Goal: Task Accomplishment & Management: Use online tool/utility

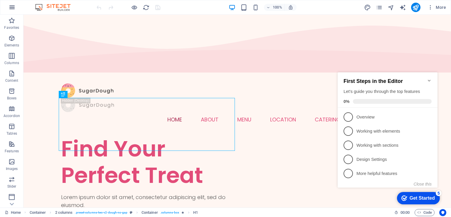
click at [11, 8] on icon "button" at bounding box center [12, 7] width 7 height 7
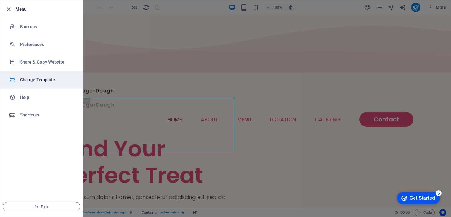
click at [40, 82] on h6 "Change Template" at bounding box center [47, 79] width 54 height 7
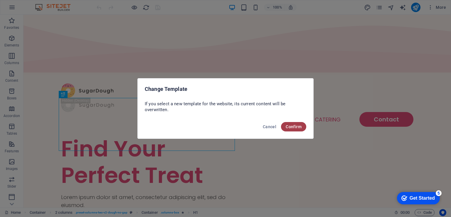
click at [292, 126] on span "Confirm" at bounding box center [293, 126] width 16 height 5
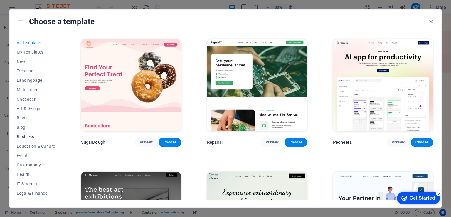
click at [34, 133] on button "Business" at bounding box center [36, 136] width 38 height 9
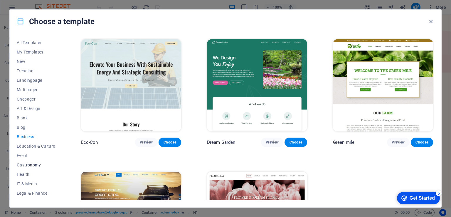
click at [35, 165] on span "Gastronomy" at bounding box center [36, 164] width 38 height 5
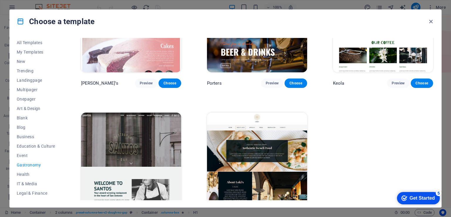
scroll to position [606, 0]
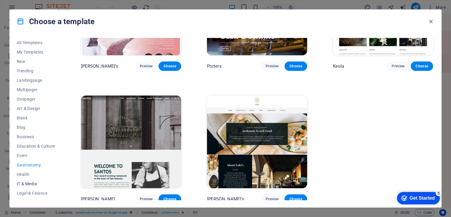
click at [26, 183] on span "IT & Media" at bounding box center [36, 183] width 38 height 5
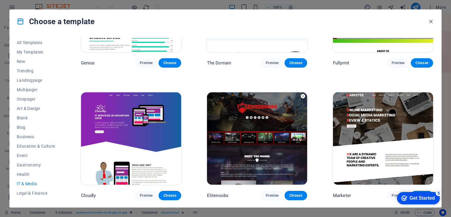
scroll to position [0, 0]
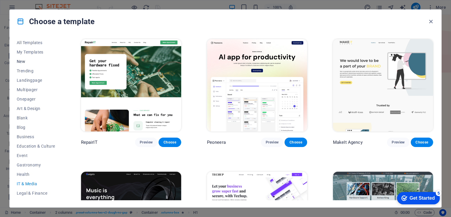
click at [28, 64] on button "New" at bounding box center [36, 61] width 38 height 9
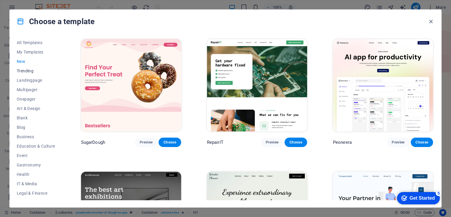
drag, startPoint x: 31, startPoint y: 43, endPoint x: 43, endPoint y: 66, distance: 25.6
click at [31, 44] on span "All Templates" at bounding box center [36, 42] width 38 height 5
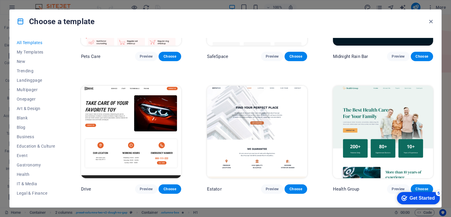
scroll to position [1049, 0]
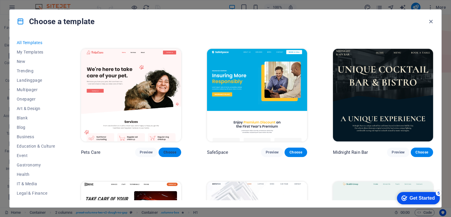
click at [171, 150] on span "Choose" at bounding box center [169, 152] width 13 height 5
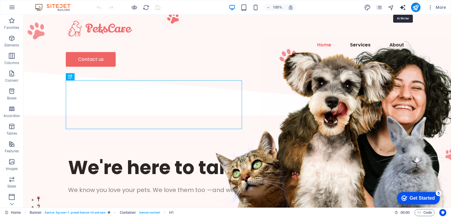
click at [405, 7] on icon "text_generator" at bounding box center [402, 7] width 7 height 7
select select "English"
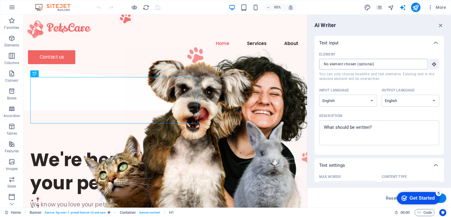
click at [371, 64] on input "Element ​ You can only choose headline and text elements. Existing text in the …" at bounding box center [371, 64] width 105 height 11
click at [356, 66] on input "Element ​ You can only choose headline and text elements. Existing text in the …" at bounding box center [371, 64] width 105 height 11
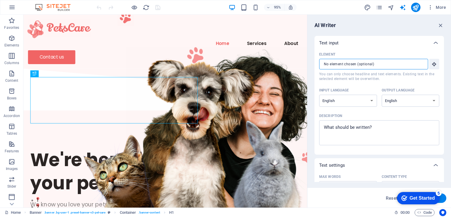
click at [356, 66] on input "Element ​ You can only choose headline and text elements. Existing text in the …" at bounding box center [371, 64] width 105 height 11
click at [93, 155] on div "We're here to take care of your pet." at bounding box center [173, 179] width 284 height 49
type textarea "x"
click at [339, 127] on textarea "Description x ​" at bounding box center [379, 132] width 114 height 19
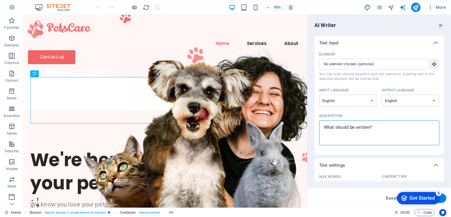
click at [339, 127] on textarea "Description x ​" at bounding box center [379, 132] width 114 height 19
type textarea "H"
type textarea "x"
type textarea "Ha"
type textarea "x"
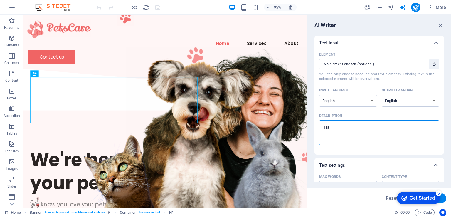
type textarea "Hap"
type textarea "x"
type textarea "Happ"
type textarea "x"
type textarea "Happy"
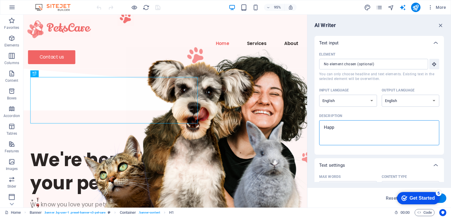
type textarea "x"
type textarea "Happy"
type textarea "x"
type textarea "Happy T"
type textarea "x"
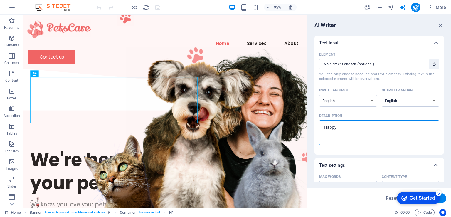
type textarea "Happy Ta"
type textarea "x"
type textarea "Happy Tai"
type textarea "x"
type textarea "Happy Tail"
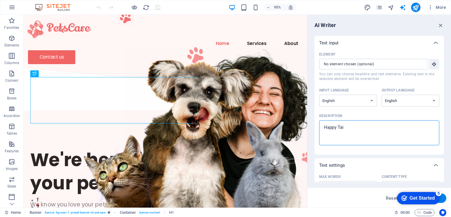
type textarea "x"
type textarea "Happy Tails"
type textarea "x"
type textarea "Happy Tails"
type textarea "x"
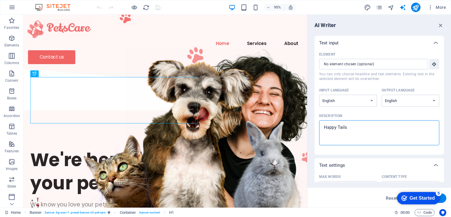
type textarea "Happy Tails T"
type textarea "x"
type textarea "Happy Tails Tr"
type textarea "x"
type textarea "Happy Tails Tre"
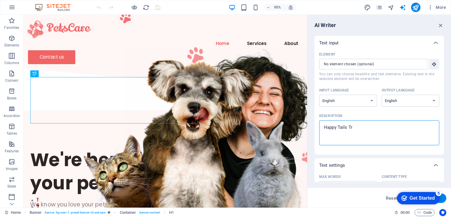
type textarea "x"
type textarea "Happy Tails Trea"
type textarea "x"
type textarea "Happy Tails Treat"
type textarea "x"
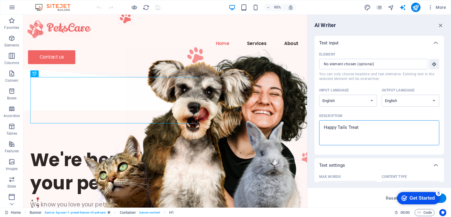
type textarea "Happy Tails Treats"
type textarea "x"
type textarea "Happy Tails Treats"
type textarea "x"
type textarea "Happy Tails Treats c"
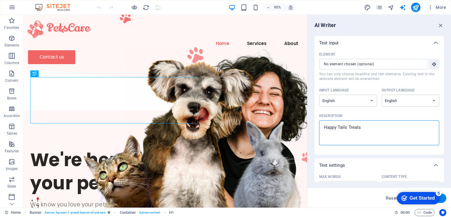
type textarea "x"
type textarea "Happy Tails Treats co"
type textarea "x"
type textarea "Happy Tails Treats com"
type textarea "x"
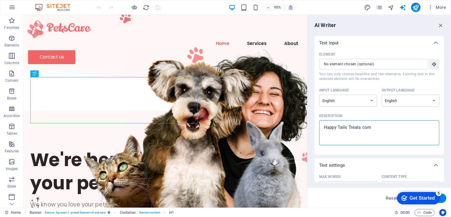
type textarea "Happy Tails Treats co"
type textarea "x"
type textarea "Happy Tails Treats c"
type textarea "x"
type textarea "Happy Tails Treats cC"
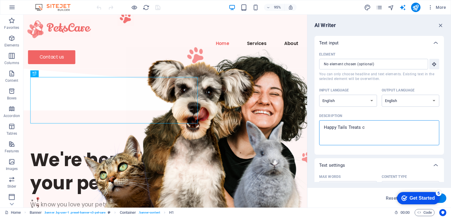
type textarea "x"
type textarea "Happy Tails Treats c"
type textarea "x"
type textarea "Happy Tails Treats"
type textarea "x"
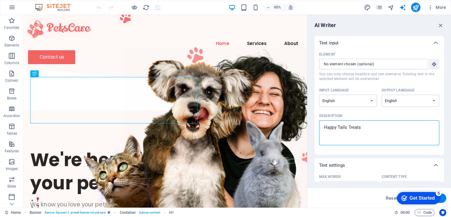
type textarea "Happy Tails Treats C"
type textarea "x"
type textarea "Happy Tails Treats Co"
type textarea "x"
type textarea "Happy Tails Treats Com"
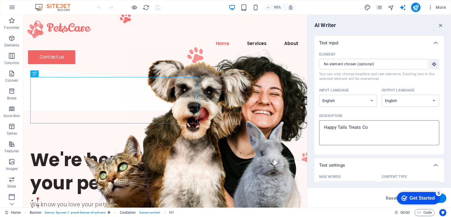
type textarea "x"
type textarea "Happy Tails Treats Comp"
type textarea "x"
type textarea "Happy Tails Treats Compa"
type textarea "x"
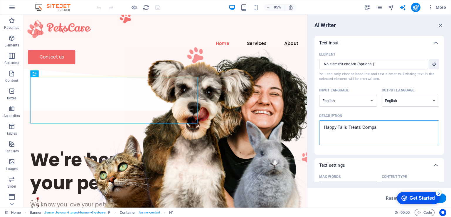
type textarea "Happy Tails Treats Compan"
type textarea "x"
type textarea "Happy Tails Treats Company"
type textarea "x"
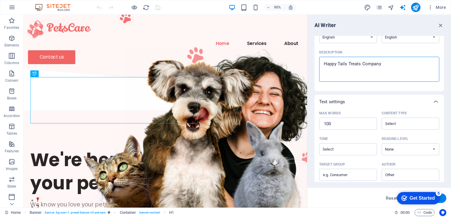
scroll to position [64, 0]
type textarea "Happy Tails Treats Company"
click at [360, 124] on input "100" at bounding box center [348, 123] width 58 height 12
type textarea "x"
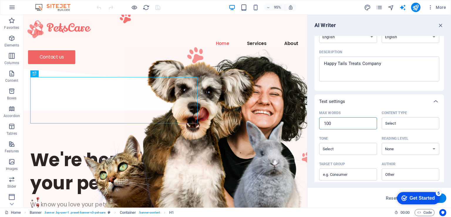
type input "5"
type textarea "x"
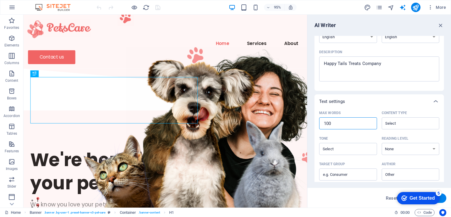
type input "1"
type textarea "x"
type input "10"
type textarea "x"
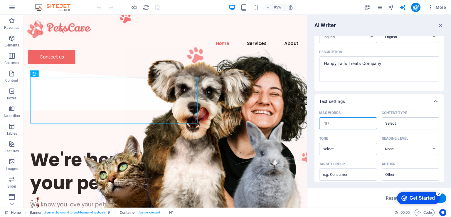
type textarea "x"
type input "1"
type textarea "x"
type input "13"
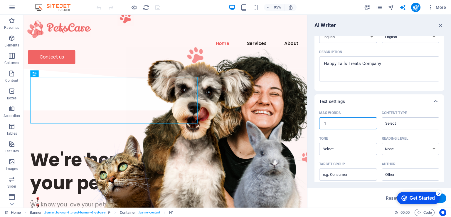
type textarea "x"
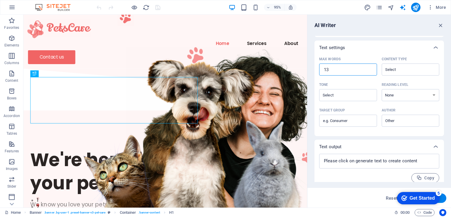
scroll to position [119, 0]
type input "13"
click at [392, 68] on input "Content type ​" at bounding box center [405, 68] width 45 height 9
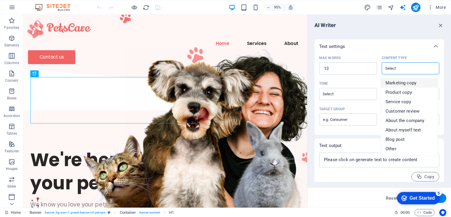
click at [400, 81] on span "Marketing copy" at bounding box center [400, 83] width 31 height 6
type input "Marketing copy"
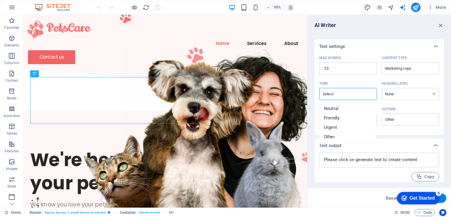
click at [358, 93] on input "Tone ​" at bounding box center [343, 93] width 45 height 9
click at [351, 119] on li "Friendly" at bounding box center [347, 117] width 57 height 9
type input "Friendly"
click at [401, 89] on select "None Academic Adult Teen Child" at bounding box center [410, 94] width 58 height 12
select select "Adult"
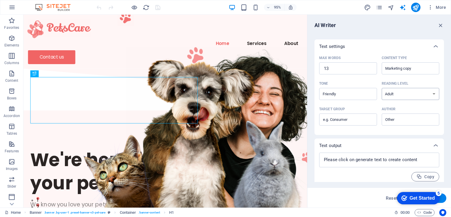
click at [381, 88] on select "None Academic Adult Teen Child" at bounding box center [410, 94] width 58 height 12
click at [392, 120] on input "Author ​" at bounding box center [405, 119] width 45 height 9
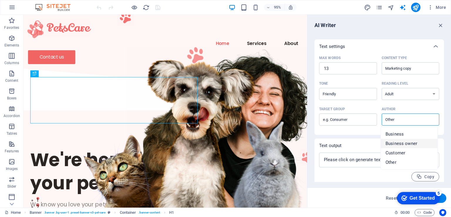
click at [401, 142] on span "Business owner" at bounding box center [401, 143] width 32 height 6
type input "Business owner"
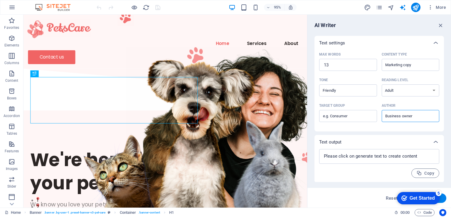
scroll to position [122, 0]
click at [382, 154] on textarea at bounding box center [379, 155] width 114 height 9
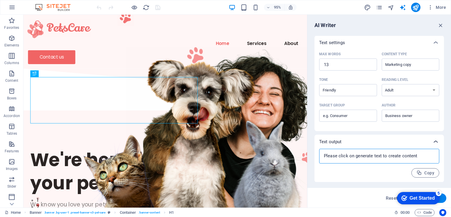
type textarea "x"
click at [435, 142] on icon at bounding box center [435, 141] width 7 height 7
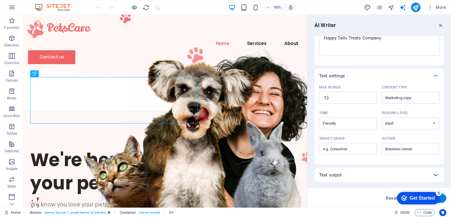
scroll to position [89, 0]
click at [350, 147] on input "Target group ​" at bounding box center [348, 148] width 58 height 9
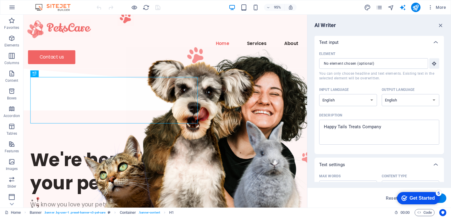
scroll to position [0, 0]
click at [433, 67] on button "Element ​ You can only choose headline and text elements. Existing text in the …" at bounding box center [434, 64] width 10 height 11
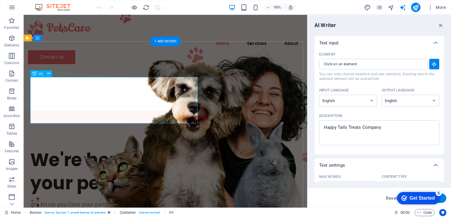
click at [143, 155] on div "We're here to take care of your pet." at bounding box center [173, 179] width 284 height 49
type input "#ed-901358295"
type textarea "x"
type input "10"
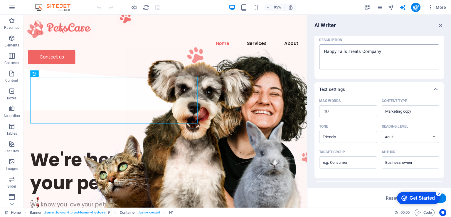
scroll to position [89, 0]
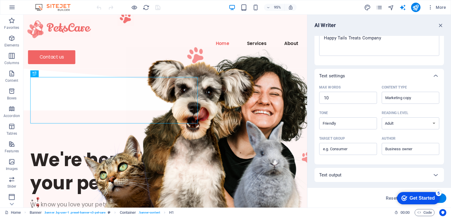
click at [377, 177] on div "Text output" at bounding box center [373, 175] width 109 height 6
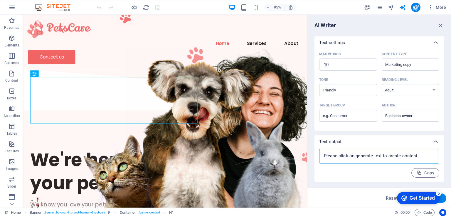
click at [398, 158] on textarea at bounding box center [379, 155] width 114 height 9
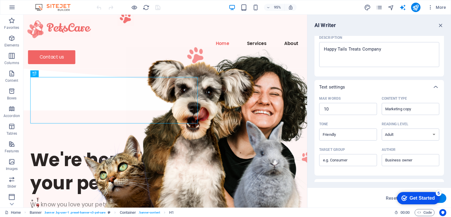
scroll to position [0, 0]
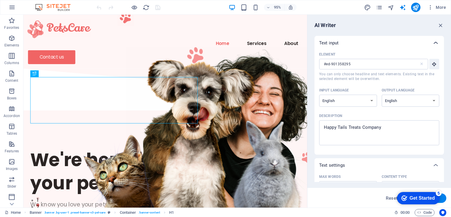
type textarea "x"
click at [435, 45] on icon at bounding box center [435, 42] width 7 height 7
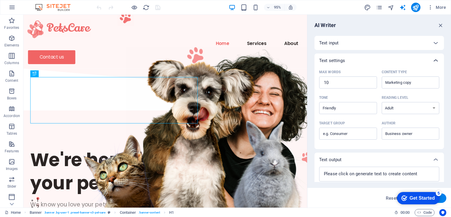
click at [435, 58] on icon at bounding box center [435, 60] width 7 height 7
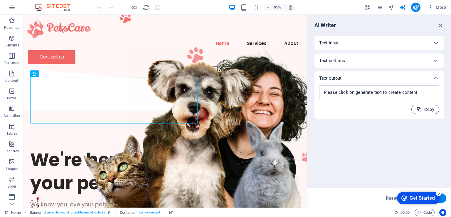
click at [427, 107] on span "Copy" at bounding box center [425, 109] width 18 height 6
type textarea "x"
click at [438, 80] on icon at bounding box center [435, 78] width 7 height 7
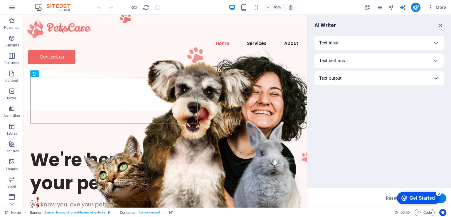
click at [438, 80] on icon at bounding box center [435, 78] width 7 height 7
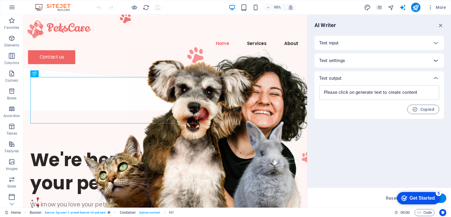
click at [437, 62] on icon at bounding box center [435, 60] width 7 height 7
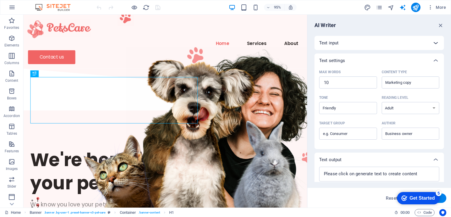
click at [434, 43] on icon at bounding box center [435, 42] width 7 height 7
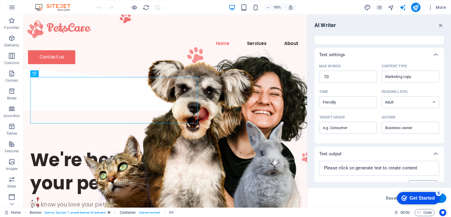
scroll to position [122, 0]
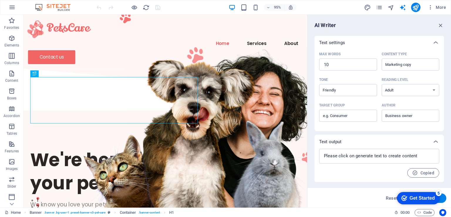
click at [444, 198] on button "Generate text" at bounding box center [425, 197] width 41 height 9
type textarea "x"
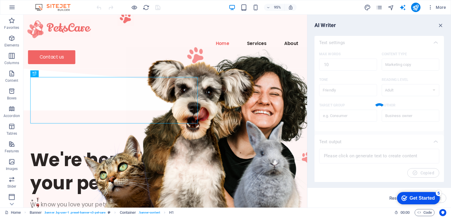
type textarea "x"
type textarea "Joyful snacks for your furry friends await here!"
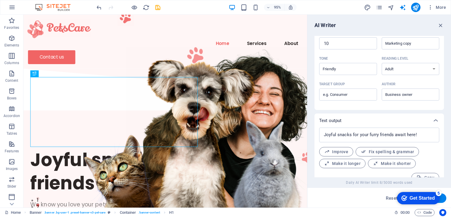
scroll to position [153, 0]
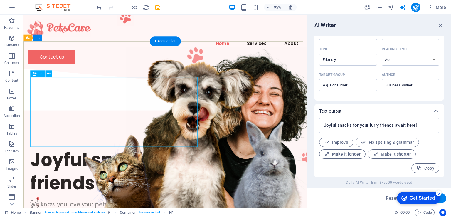
click at [69, 155] on div "Joyful snacks for your furry friends await here!" at bounding box center [173, 179] width 284 height 49
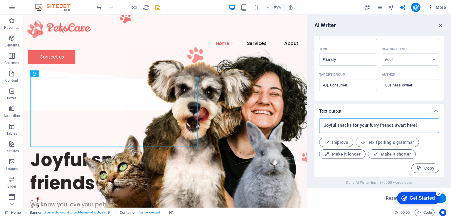
type textarea "x"
click at [401, 124] on textarea "Joyful snacks for your furry friends await here!" at bounding box center [379, 125] width 114 height 9
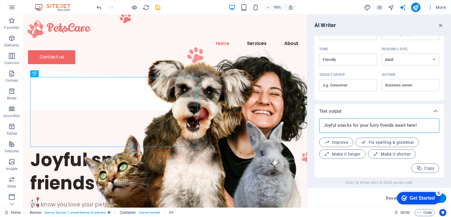
type textarea "Joyful snacks for your furry friends await here!"
click at [401, 124] on textarea "Joyful snacks for your furry friends await here!" at bounding box center [379, 125] width 114 height 9
type textarea "x"
click at [51, 155] on div "Joyful snacks for your furry friends await here!" at bounding box center [173, 179] width 284 height 49
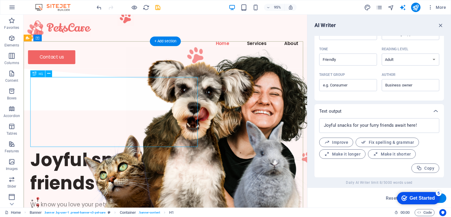
click at [51, 155] on div "Joyful snacks for your furry friends await here!" at bounding box center [173, 179] width 284 height 49
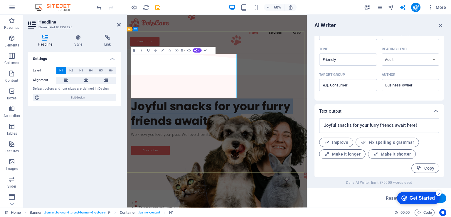
click at [168, 155] on h1 "Joyful snacks for your furry friends await here!" at bounding box center [277, 179] width 286 height 49
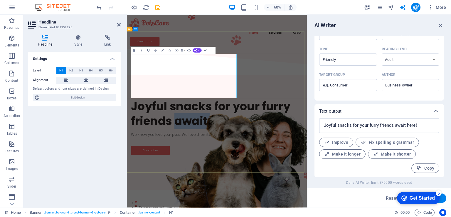
click at [168, 155] on h1 "Joyful snacks for your furry friends await here!" at bounding box center [277, 179] width 286 height 49
click at [218, 209] on div "We know you love your pets. We love them too —and we're here to help you take c…" at bounding box center [277, 213] width 286 height 9
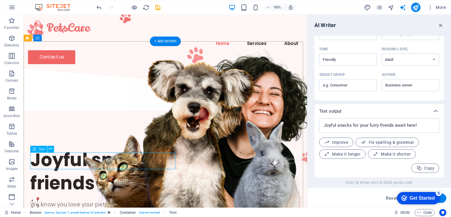
click at [93, 209] on div "We know you love your pets. We love them too —and we're here to help you take c…" at bounding box center [173, 213] width 284 height 9
click at [86, 209] on div "We know you love your pets. We love them too —and we're here to help you take c…" at bounding box center [173, 213] width 284 height 9
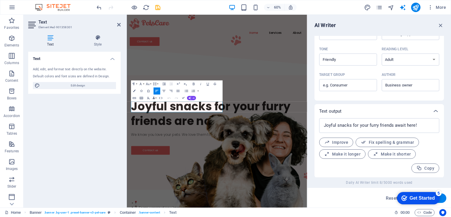
type input "#ed-901358301"
click at [214, 210] on span "We know you love your pets. We love them too —and we're here to help you take c…" at bounding box center [273, 214] width 279 height 8
click at [213, 210] on span "We know you love your pets. We love them too —and we're here to help you take c…" at bounding box center [273, 214] width 279 height 8
drag, startPoint x: 213, startPoint y: 171, endPoint x: 265, endPoint y: 179, distance: 52.7
click at [265, 179] on div "Joyful snacks for your furry friends are now here! We know you love your pets. …" at bounding box center [277, 201] width 300 height 168
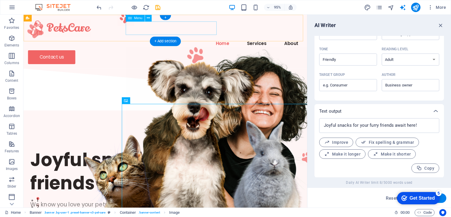
click at [185, 38] on nav "Home Services About" at bounding box center [172, 45] width 289 height 14
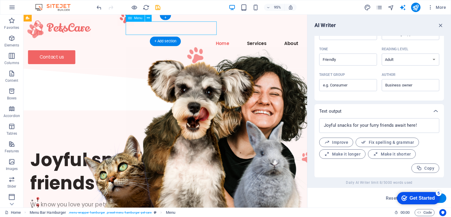
click at [179, 38] on nav "Home Services About" at bounding box center [172, 45] width 289 height 14
select select
select select "2"
select select
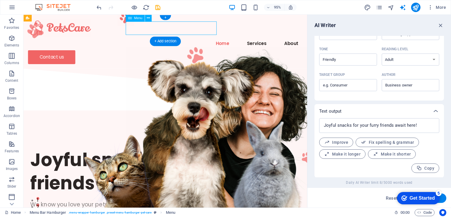
select select "1"
select select
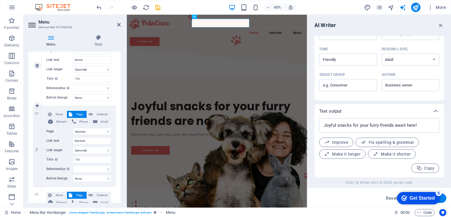
scroll to position [96, 0]
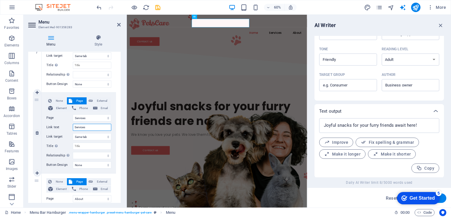
click at [84, 126] on input "Services" at bounding box center [92, 127] width 38 height 7
type input "Prod"
select select
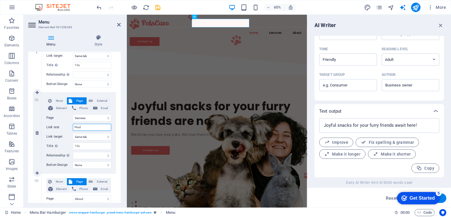
select select
type input "Products"
select select
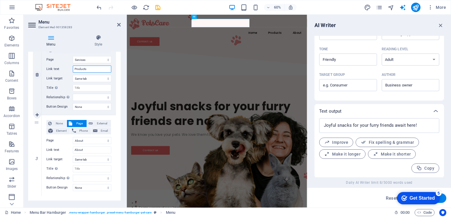
scroll to position [163, 0]
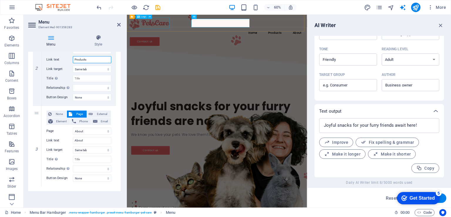
type input "Products"
click at [158, 31] on div at bounding box center [276, 28] width 291 height 18
select select "px"
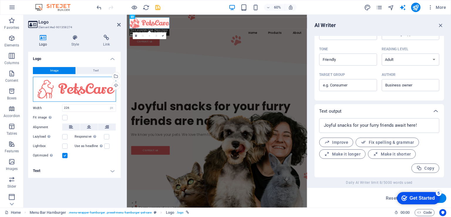
click at [81, 84] on div "Drag files here, click to choose files or select files from Files or our free s…" at bounding box center [74, 89] width 83 height 25
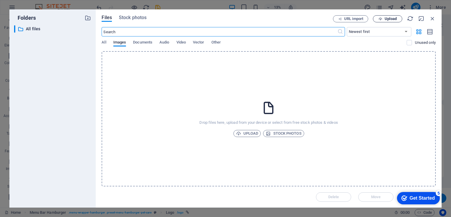
click at [384, 20] on span "Upload" at bounding box center [390, 19] width 12 height 4
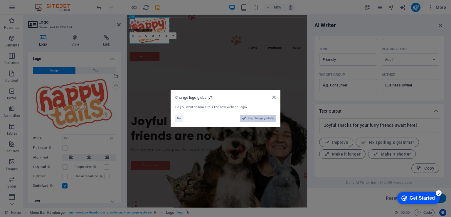
click at [256, 117] on span "Yes, change globally" at bounding box center [261, 117] width 26 height 7
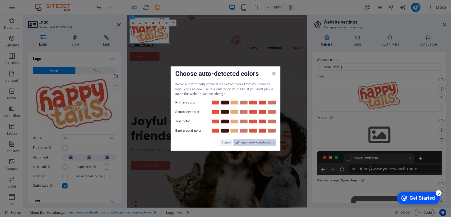
click at [250, 142] on span "Apply new website colors" at bounding box center [257, 141] width 33 height 7
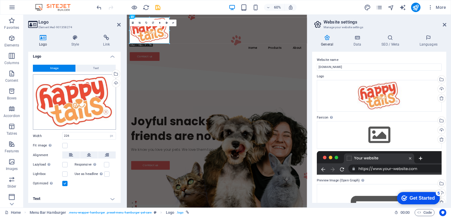
scroll to position [4, 0]
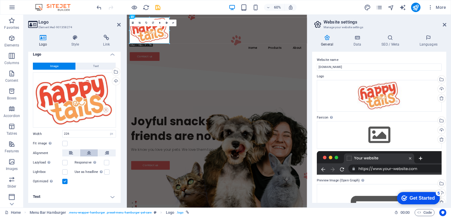
click at [89, 153] on icon at bounding box center [89, 152] width 4 height 7
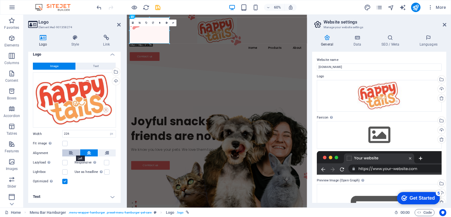
click at [72, 152] on icon at bounding box center [71, 152] width 4 height 7
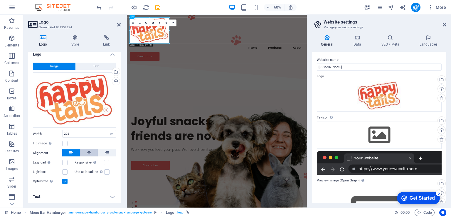
click at [84, 153] on button at bounding box center [89, 152] width 18 height 7
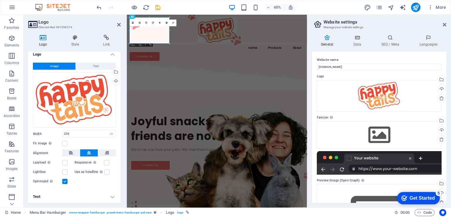
click at [84, 152] on button at bounding box center [89, 152] width 18 height 7
click at [67, 142] on label at bounding box center [64, 143] width 5 height 5
click at [0, 0] on input "Fit image Automatically fit image to a fixed width and height" at bounding box center [0, 0] width 0 height 0
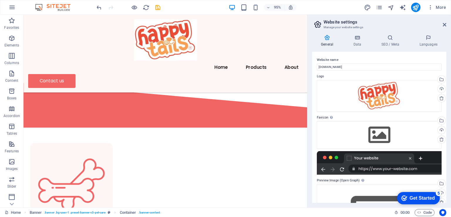
scroll to position [0, 0]
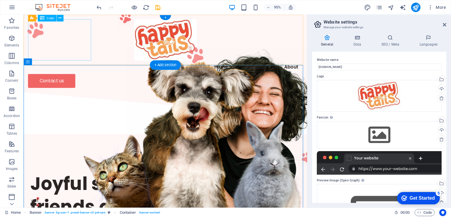
click at [68, 40] on div at bounding box center [172, 40] width 289 height 43
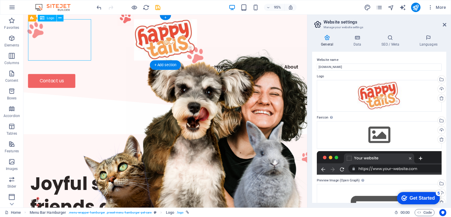
click at [71, 45] on div at bounding box center [172, 40] width 289 height 43
select select "px"
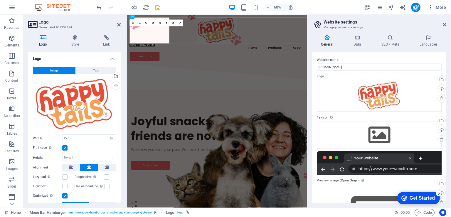
click at [72, 111] on div "Drag files here, click to choose files or select files from Files or our free s…" at bounding box center [74, 104] width 83 height 55
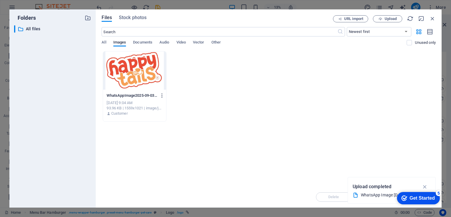
click at [163, 95] on icon "button" at bounding box center [162, 95] width 6 height 5
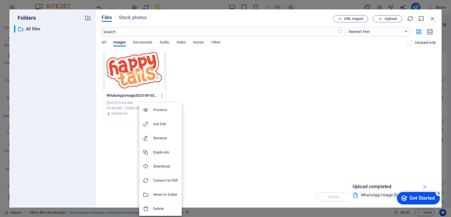
click at [135, 75] on div at bounding box center [225, 108] width 451 height 217
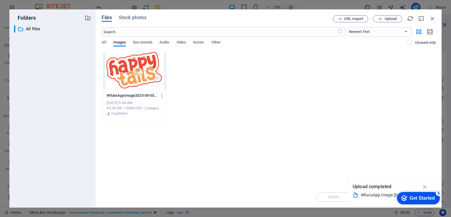
click at [135, 74] on div at bounding box center [134, 70] width 63 height 38
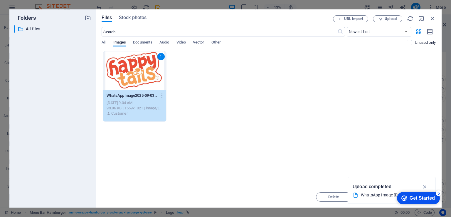
click at [135, 74] on div "1" at bounding box center [134, 70] width 63 height 38
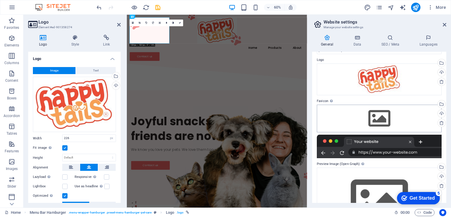
scroll to position [16, 0]
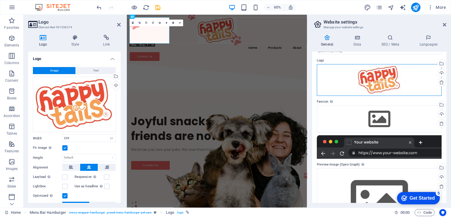
click at [379, 82] on div "Drag files here, click to choose files or select files from Files or our free s…" at bounding box center [379, 80] width 125 height 32
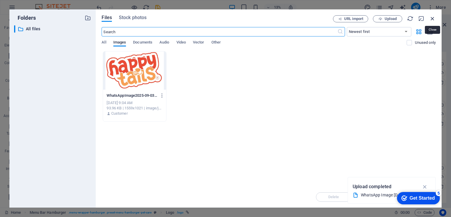
click at [433, 17] on icon "button" at bounding box center [432, 18] width 6 height 6
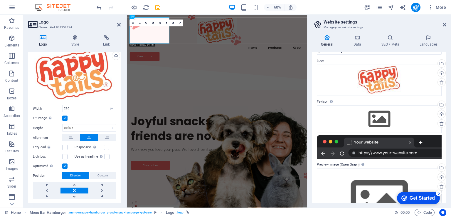
scroll to position [44, 0]
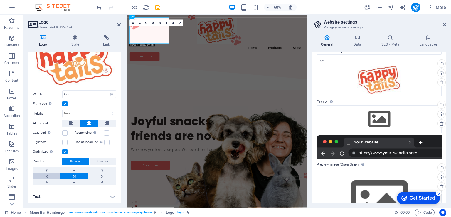
click at [45, 175] on link at bounding box center [47, 176] width 28 height 6
click at [105, 175] on link at bounding box center [102, 176] width 28 height 6
click at [78, 174] on link at bounding box center [74, 176] width 28 height 6
click at [79, 39] on icon at bounding box center [75, 38] width 30 height 6
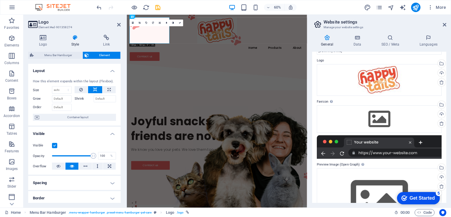
click at [101, 194] on h4 "Border" at bounding box center [74, 198] width 92 height 14
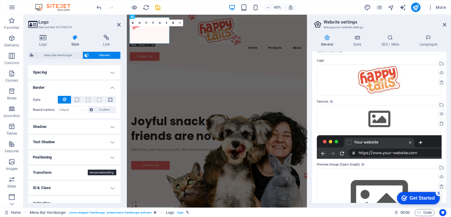
scroll to position [132, 0]
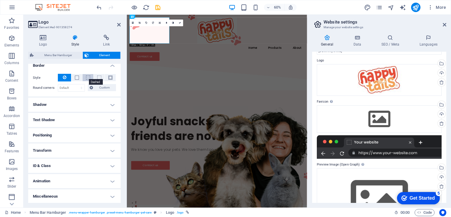
click at [87, 78] on span at bounding box center [88, 77] width 4 height 4
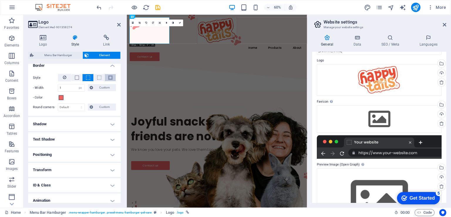
click at [108, 76] on span at bounding box center [110, 77] width 4 height 4
click at [60, 96] on span at bounding box center [61, 97] width 5 height 5
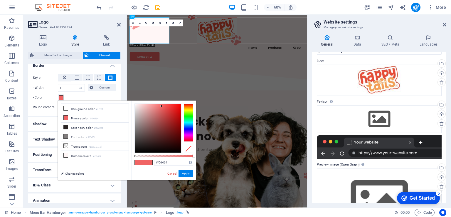
click at [59, 95] on span at bounding box center [61, 97] width 5 height 5
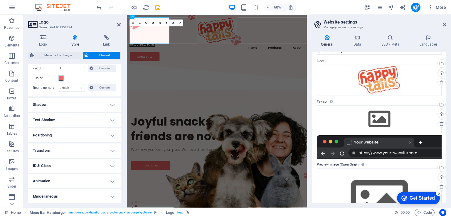
scroll to position [0, 0]
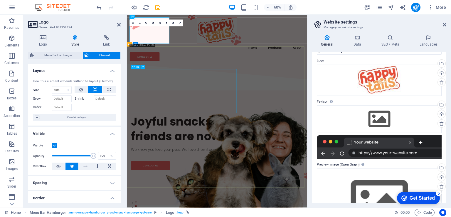
click at [227, 180] on div "Joyful snacks for your furry friends are now here!" at bounding box center [277, 204] width 286 height 49
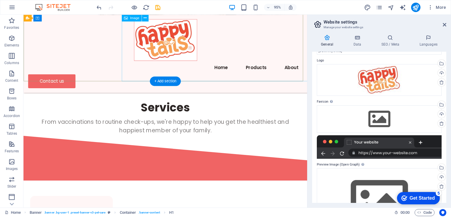
scroll to position [185, 0]
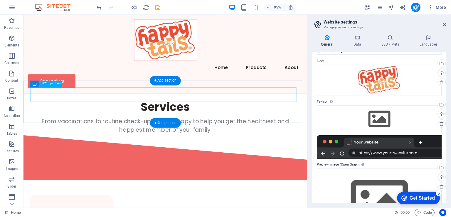
click at [169, 104] on div "Services" at bounding box center [173, 111] width 284 height 15
click at [175, 104] on div "Services" at bounding box center [173, 111] width 284 height 15
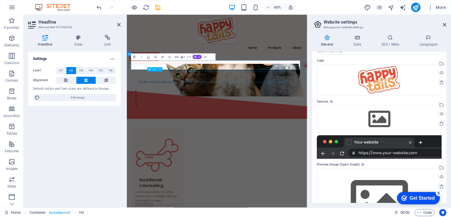
click at [213, 122] on div "From vaccinations to routine check-ups, we're happy to help you get the healthi…" at bounding box center [277, 131] width 286 height 18
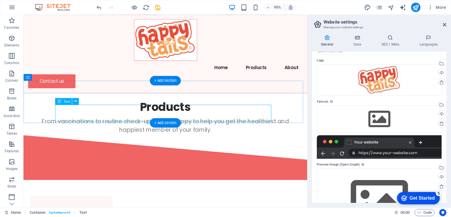
click at [186, 122] on div "From vaccinations to routine check-ups, we're happy to help you get the healthi…" at bounding box center [173, 131] width 284 height 18
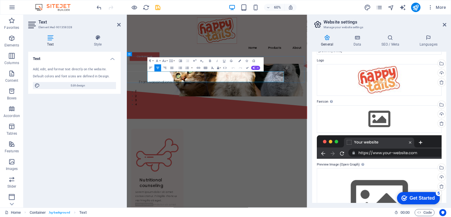
click at [264, 122] on span "From vaccinations to routine check-ups, we're happy to help you get the healthi…" at bounding box center [277, 130] width 260 height 17
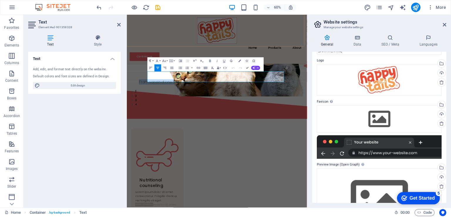
copy span "From vaccinations to routine check-ups, we're happy to help you get the healthi…"
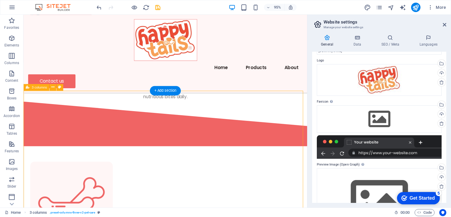
scroll to position [217, 0]
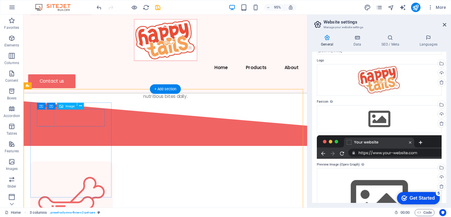
click at [44, 176] on figure at bounding box center [74, 212] width 73 height 73
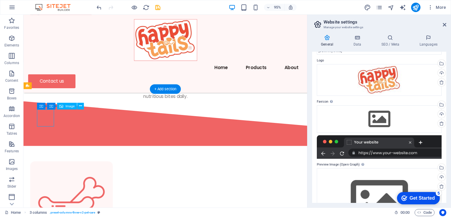
click at [44, 176] on figure at bounding box center [74, 212] width 73 height 73
select select "%"
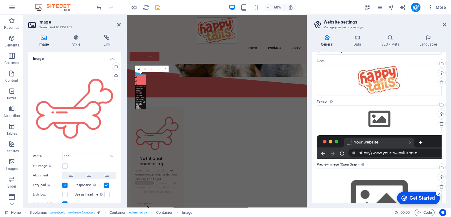
click at [72, 116] on div "Drag files here, click to choose files or select files from Files or our free s…" at bounding box center [74, 108] width 83 height 83
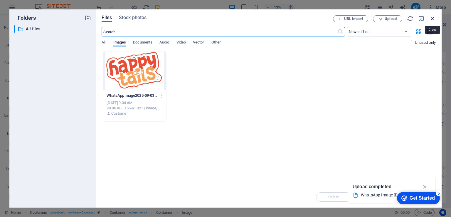
click at [434, 17] on icon "button" at bounding box center [432, 18] width 6 height 6
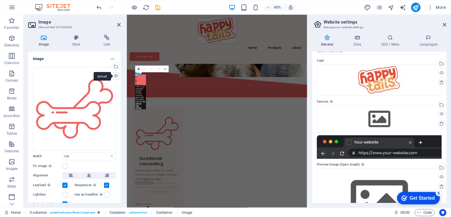
click at [115, 75] on div "Upload" at bounding box center [115, 76] width 9 height 9
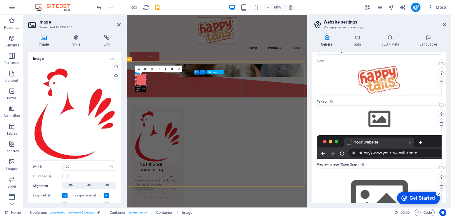
select select "%"
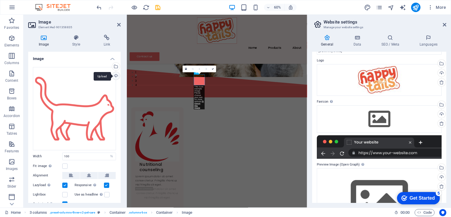
click at [114, 75] on div "Upload" at bounding box center [115, 76] width 9 height 9
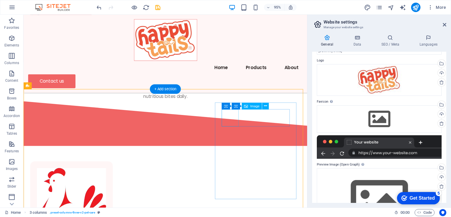
select select "%"
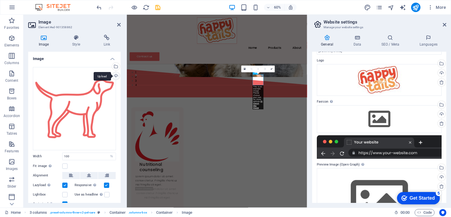
click at [114, 76] on div "Upload" at bounding box center [115, 76] width 9 height 9
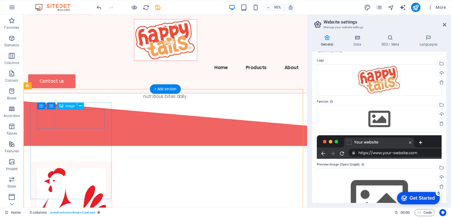
click at [49, 176] on figure at bounding box center [74, 217] width 73 height 82
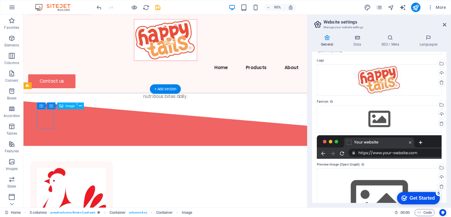
click at [49, 176] on figure at bounding box center [74, 217] width 73 height 82
select select "%"
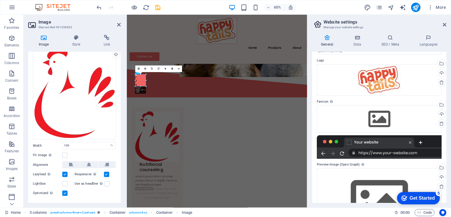
scroll to position [21, 0]
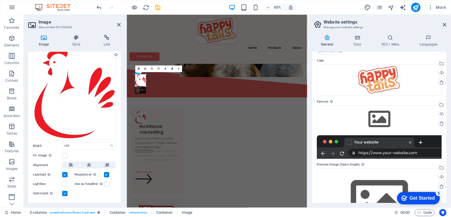
drag, startPoint x: 146, startPoint y: 86, endPoint x: 145, endPoint y: 82, distance: 3.7
click at [145, 82] on div "180 170 160 150 140 130 120 110 100 90 80 70 60 50 40 30 20 10 0 -10 -20 -30 -4…" at bounding box center [140, 80] width 11 height 12
drag, startPoint x: 140, startPoint y: 85, endPoint x: 141, endPoint y: 82, distance: 3.3
type input "55"
select select "px"
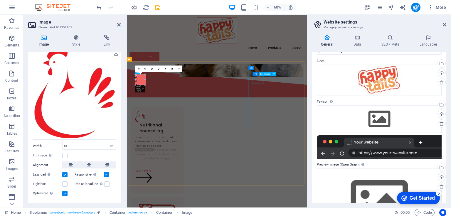
select select "%"
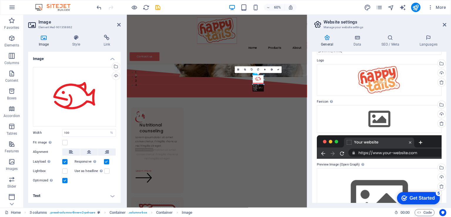
click at [258, 84] on div "180 170 160 150 140 130 120 110 100 90 80 70 60 50 40 30 20 10 0 -10 -20 -30 -4…" at bounding box center [258, 79] width 11 height 9
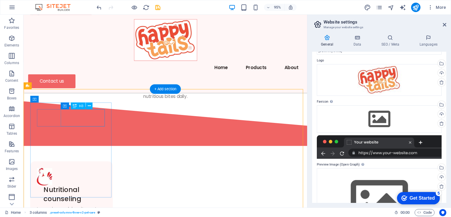
click at [82, 194] on div "Nutritional counseling" at bounding box center [78, 203] width 66 height 18
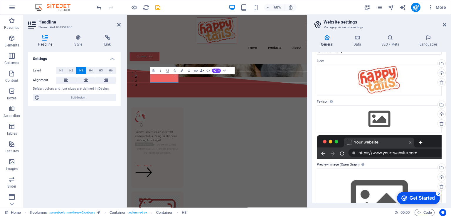
scroll to position [221, 0]
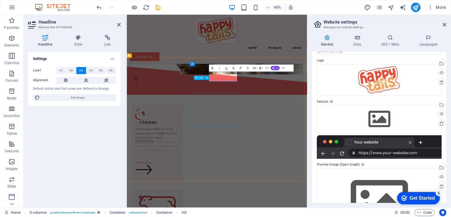
scroll to position [223, 0]
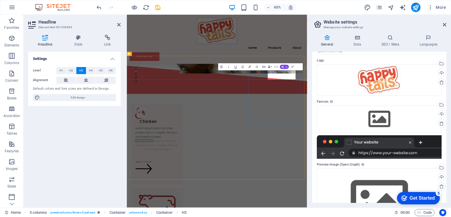
scroll to position [226, 0]
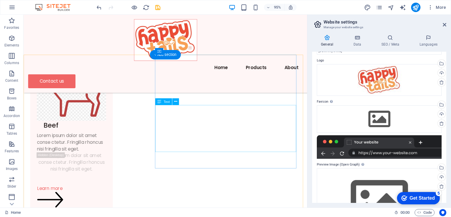
scroll to position [454, 0]
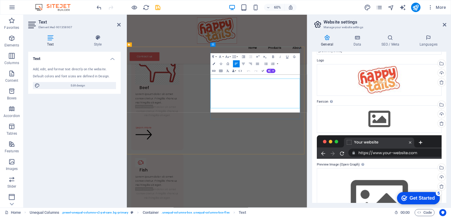
scroll to position [447, 0]
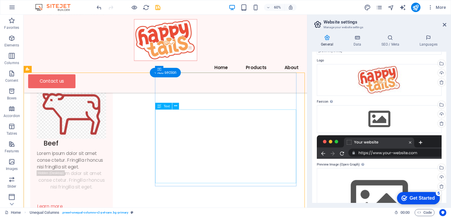
scroll to position [440, 0]
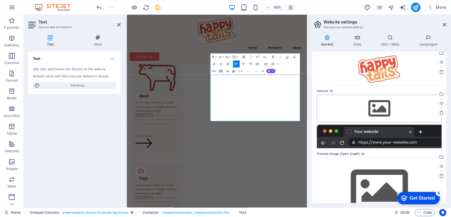
scroll to position [24, 0]
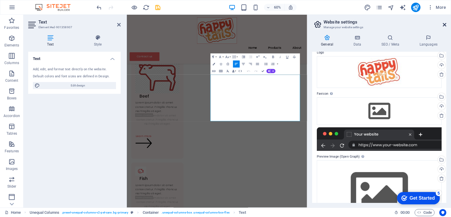
click at [444, 22] on icon at bounding box center [444, 24] width 4 height 5
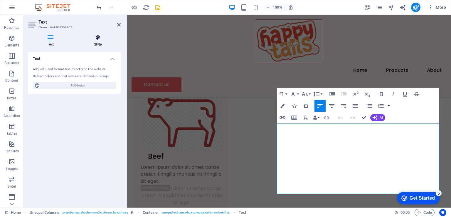
click at [99, 39] on icon at bounding box center [98, 38] width 46 height 6
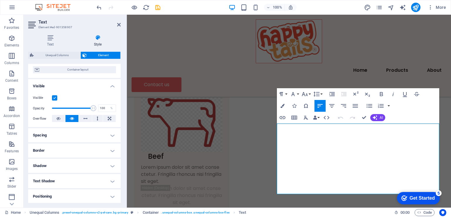
scroll to position [48, 0]
click at [47, 152] on h4 "Border" at bounding box center [74, 150] width 92 height 14
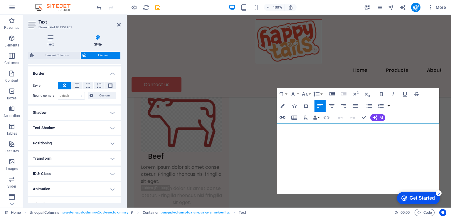
scroll to position [123, 0]
click at [50, 178] on h4 "ID & Class" at bounding box center [74, 175] width 92 height 14
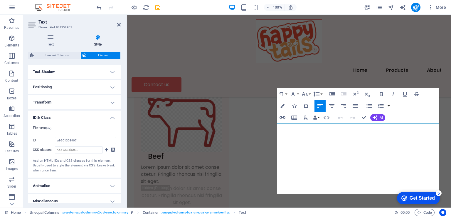
scroll to position [185, 0]
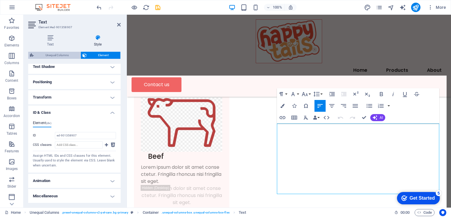
click at [69, 55] on span "Unequal Columns" at bounding box center [56, 55] width 43 height 7
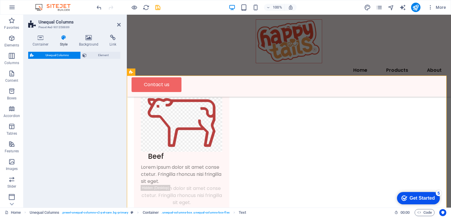
select select "%"
select select "px"
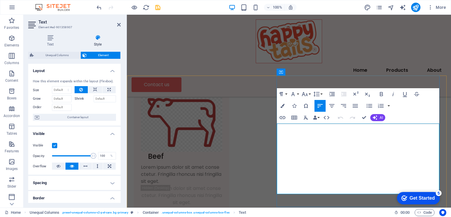
drag, startPoint x: 270, startPoint y: 112, endPoint x: 409, endPoint y: 119, distance: 139.2
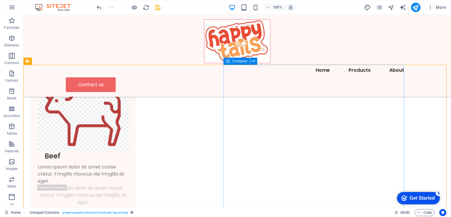
scroll to position [451, 0]
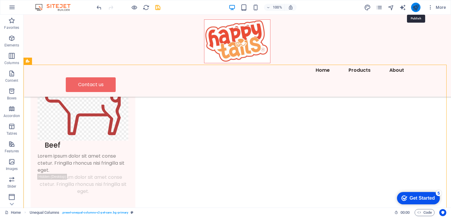
click at [413, 9] on icon "publish" at bounding box center [415, 7] width 7 height 7
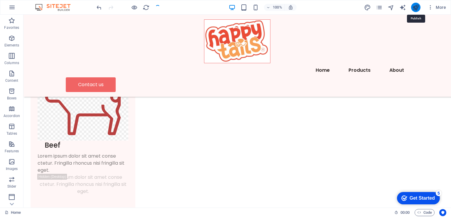
click at [414, 5] on icon "publish" at bounding box center [415, 7] width 7 height 7
